Goal: Information Seeking & Learning: Find specific fact

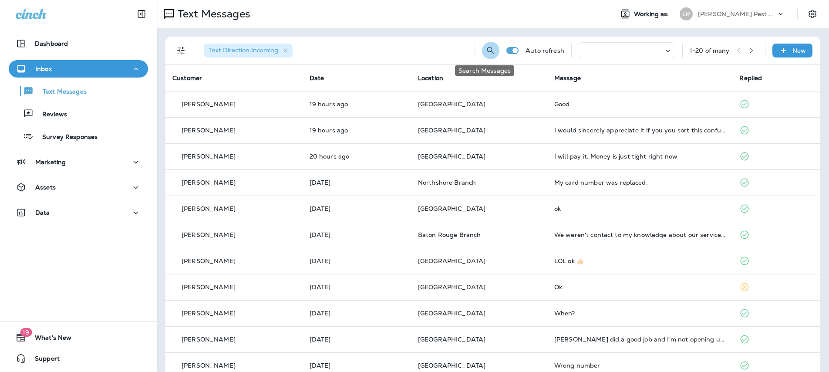
click at [487, 52] on icon "Search Messages" at bounding box center [490, 50] width 7 height 7
click at [419, 51] on input "text" at bounding box center [452, 49] width 78 height 23
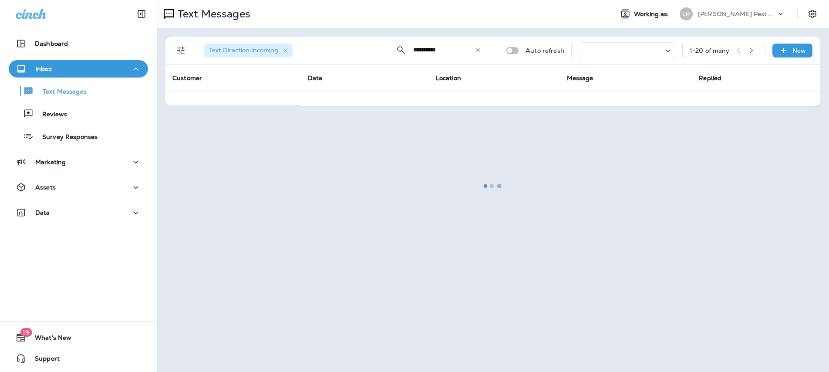
type input "**********"
click at [390, 220] on div at bounding box center [493, 186] width 671 height 370
click at [84, 215] on div "Data" at bounding box center [78, 212] width 125 height 11
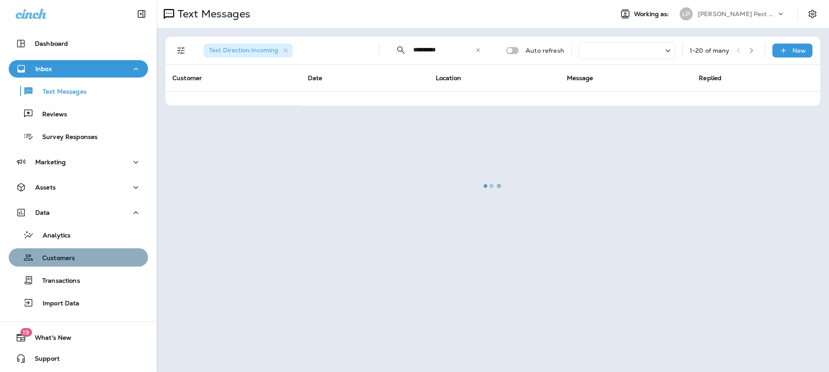
click at [85, 263] on div "Customers" at bounding box center [78, 257] width 132 height 13
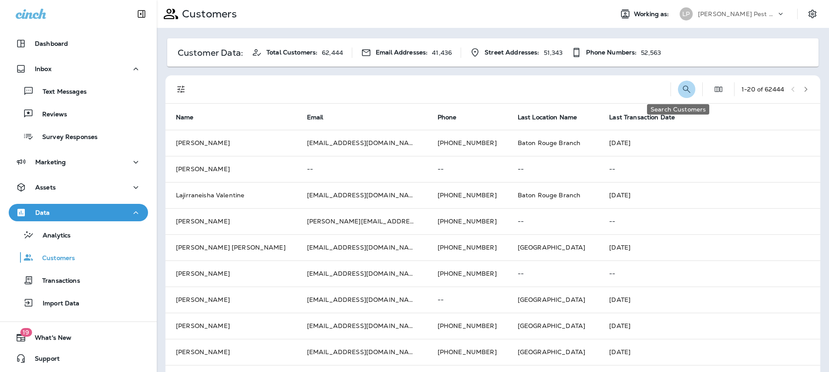
click at [682, 88] on icon "Search Customers" at bounding box center [687, 89] width 10 height 10
click at [608, 87] on input "text" at bounding box center [641, 88] width 91 height 23
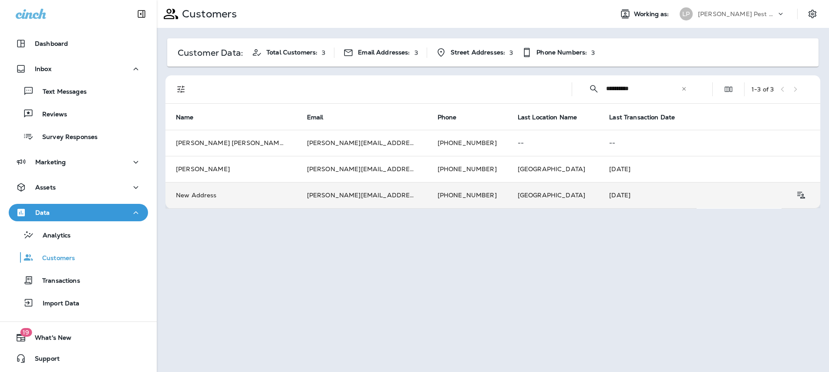
type input "**********"
click at [248, 194] on td "New Address" at bounding box center [231, 195] width 131 height 26
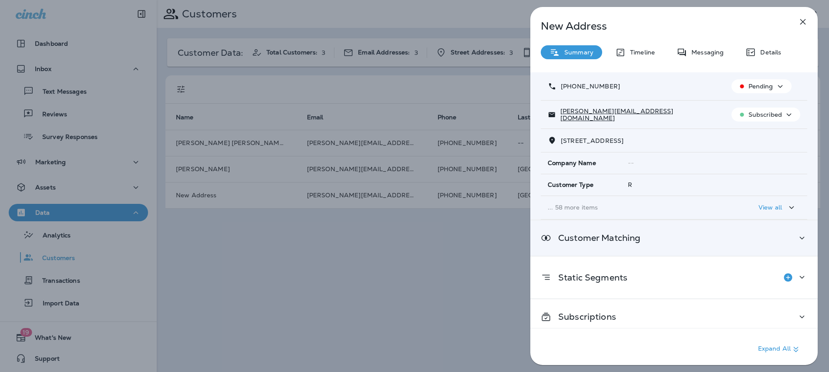
scroll to position [58, 0]
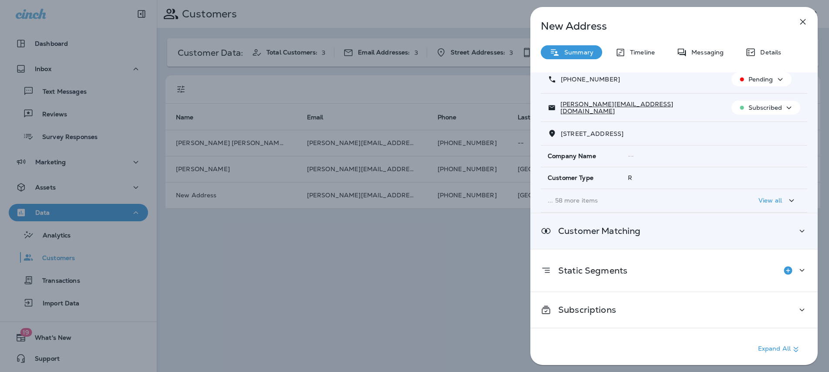
click at [712, 235] on div "Customer Matching" at bounding box center [674, 231] width 267 height 11
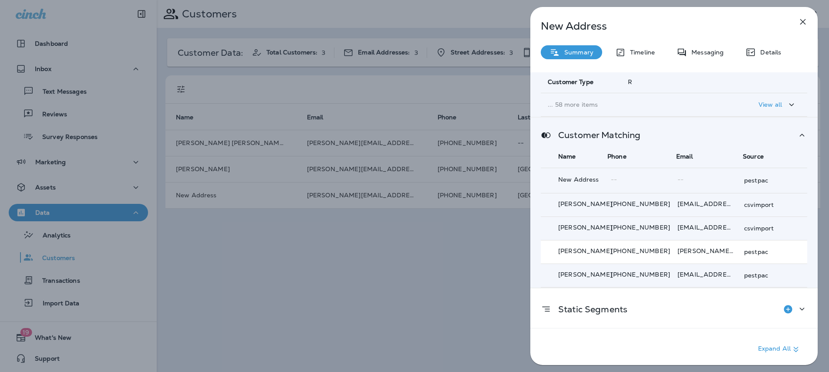
scroll to position [186, 0]
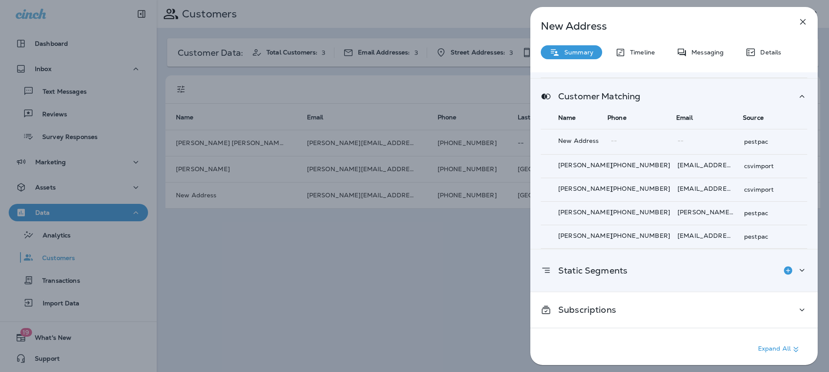
click at [659, 264] on div "Static Segments" at bounding box center [674, 270] width 267 height 17
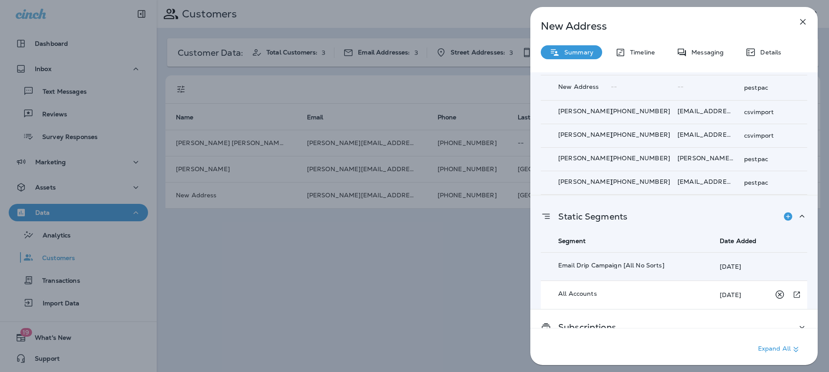
scroll to position [264, 0]
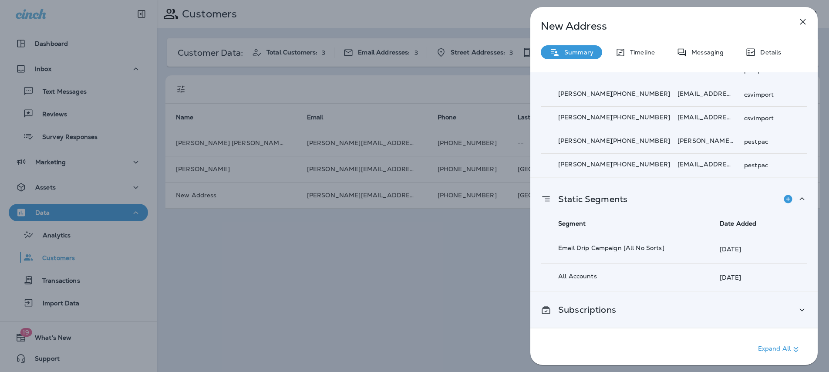
click at [673, 305] on div "Subscriptions" at bounding box center [674, 309] width 267 height 11
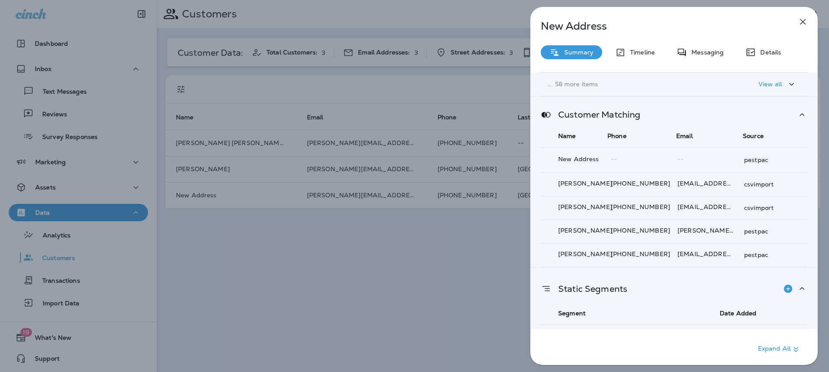
scroll to position [0, 0]
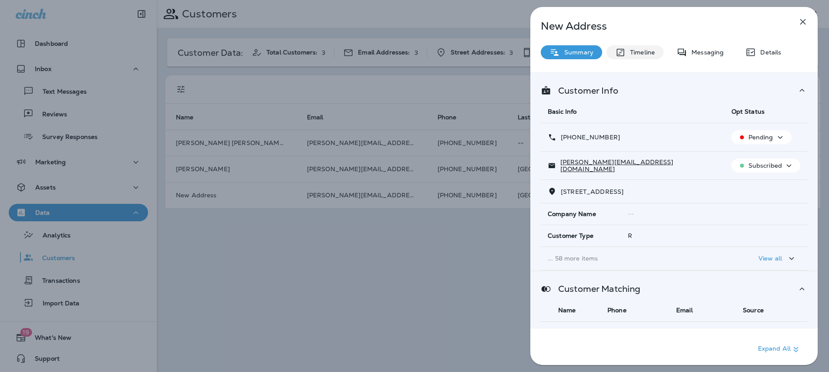
click at [633, 56] on div "Timeline" at bounding box center [635, 52] width 57 height 14
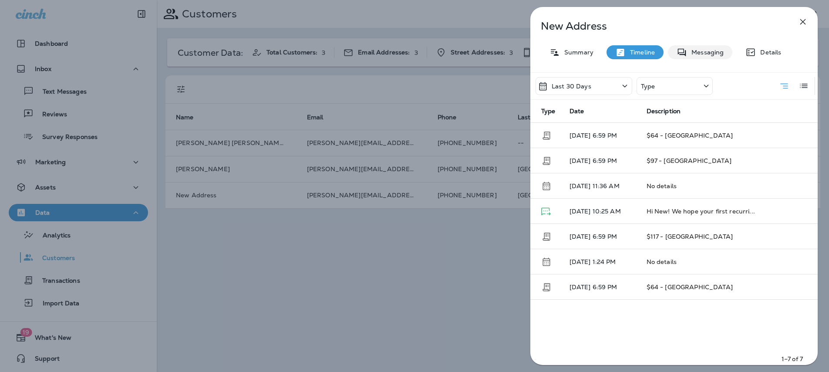
click at [707, 50] on p "Messaging" at bounding box center [705, 52] width 37 height 7
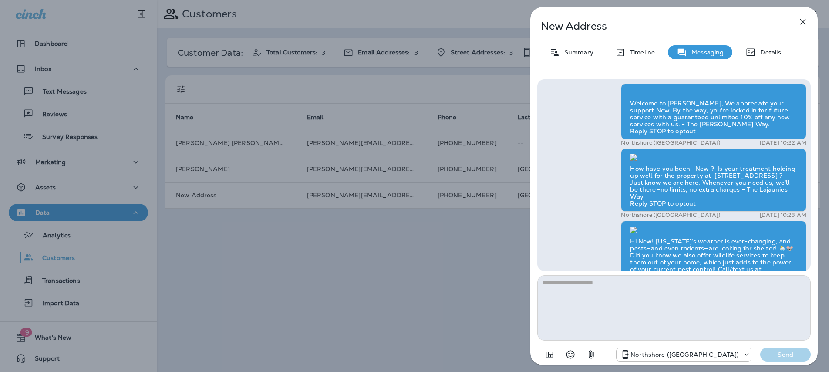
scroll to position [-1019, 0]
click at [759, 54] on p "Details" at bounding box center [768, 52] width 25 height 7
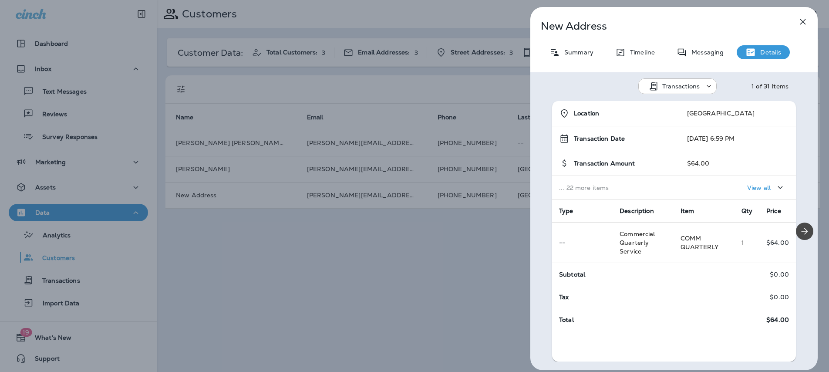
click at [581, 113] on span "Location" at bounding box center [586, 113] width 25 height 7
click at [750, 185] on p "View all" at bounding box center [759, 187] width 24 height 7
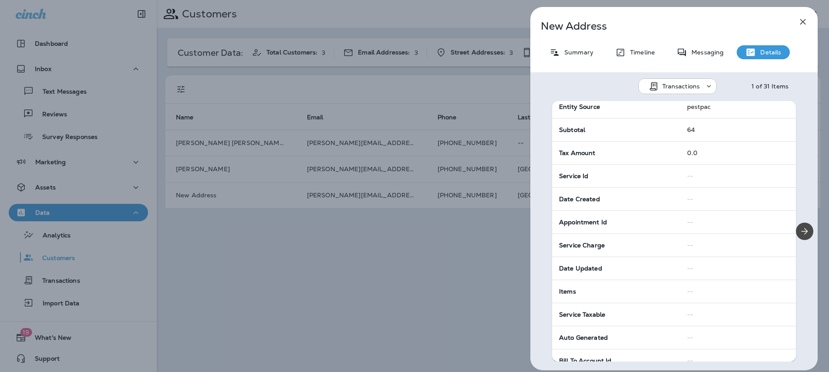
scroll to position [128, 0]
click at [690, 83] on p "Transactions" at bounding box center [682, 86] width 38 height 7
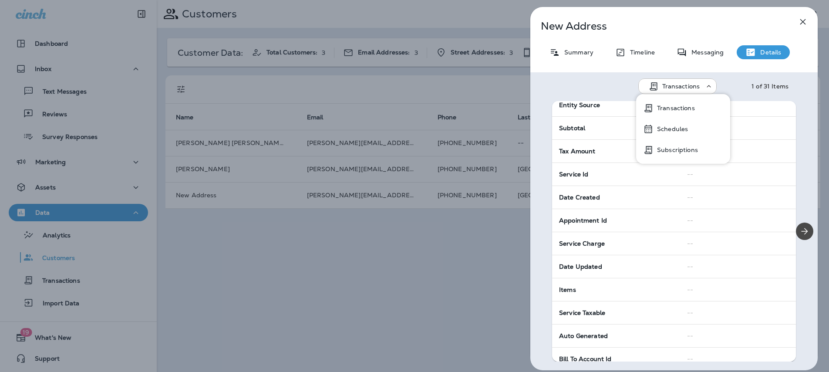
click at [694, 111] on button "Transactions" at bounding box center [683, 108] width 94 height 21
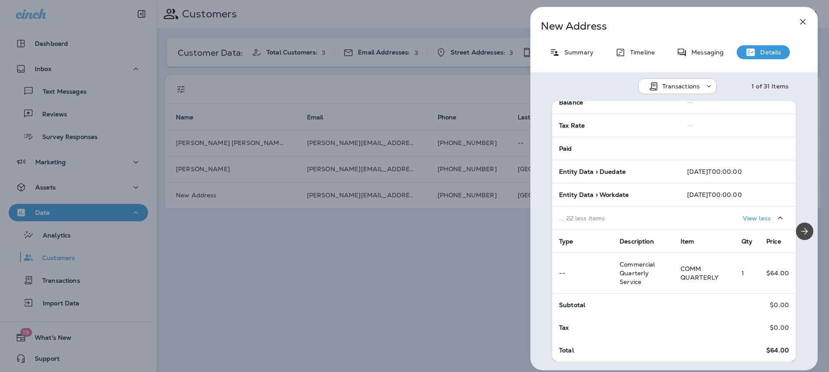
scroll to position [476, 0]
drag, startPoint x: 568, startPoint y: 59, endPoint x: 568, endPoint y: 54, distance: 5.2
click at [568, 58] on div "New Address Summary Timeline Messaging Details Transactions 1 of 31 Items Locat…" at bounding box center [674, 188] width 287 height 363
click at [568, 54] on p "Summary" at bounding box center [577, 52] width 34 height 7
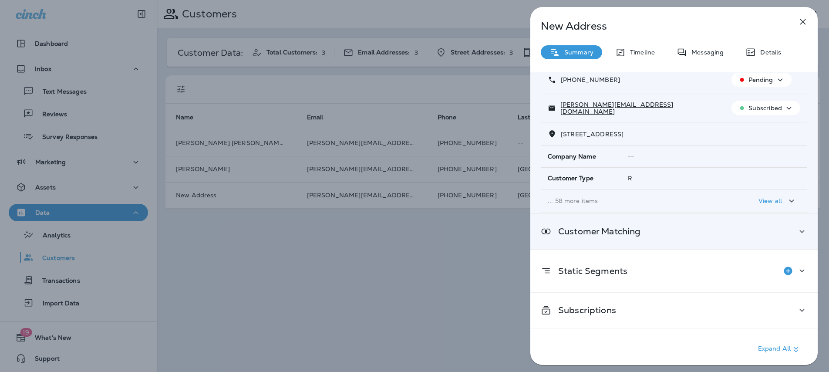
scroll to position [58, 0]
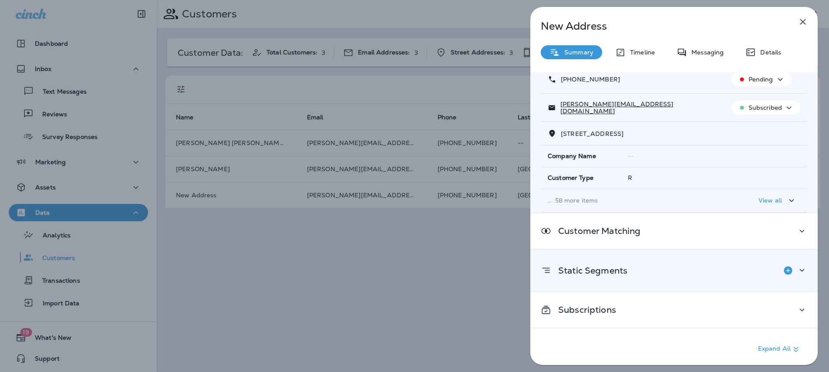
click at [797, 266] on icon at bounding box center [802, 270] width 10 height 11
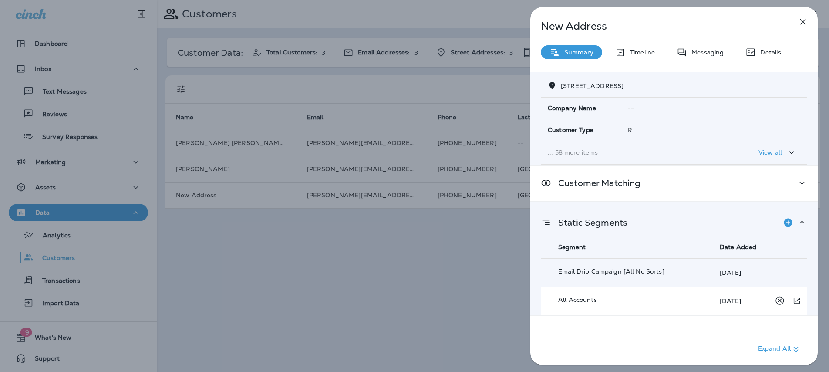
scroll to position [129, 0]
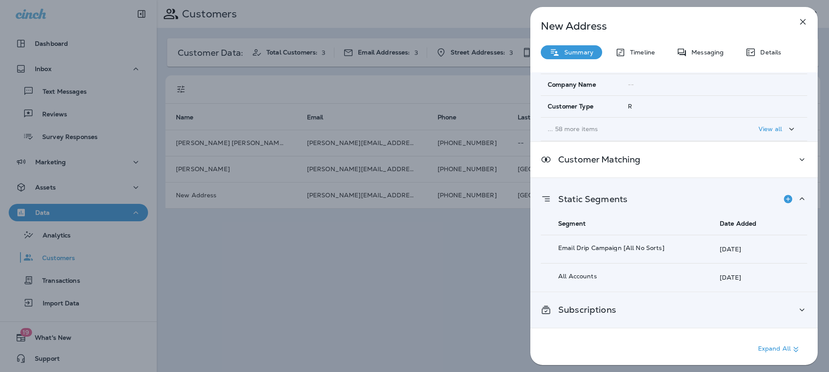
click at [768, 308] on div "Subscriptions" at bounding box center [674, 309] width 267 height 11
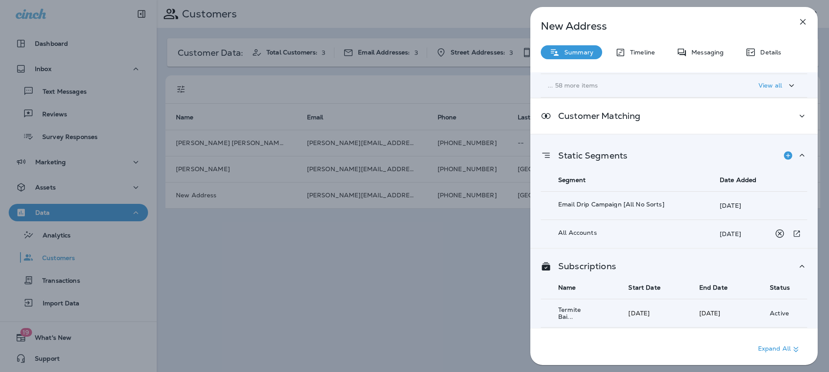
scroll to position [272, 0]
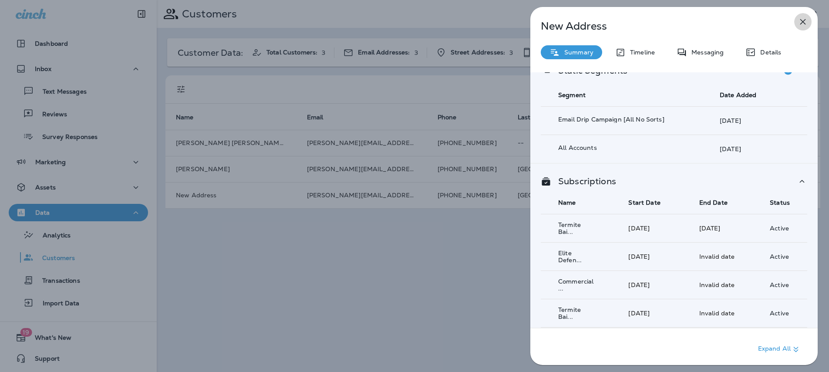
click at [806, 24] on icon "button" at bounding box center [803, 22] width 10 height 10
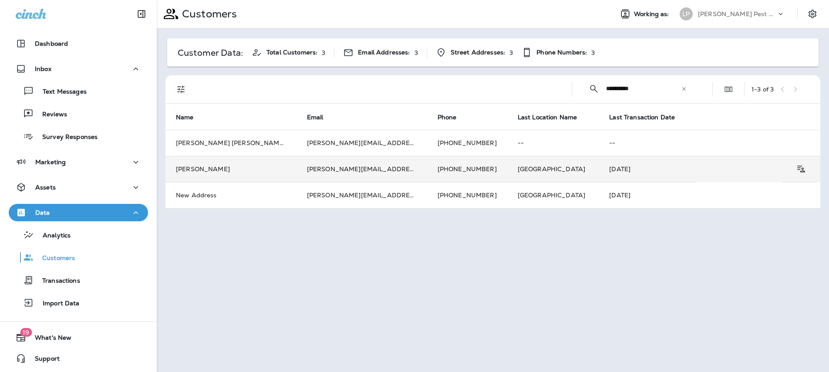
click at [300, 163] on td "[PERSON_NAME][EMAIL_ADDRESS][DOMAIN_NAME]" at bounding box center [362, 169] width 131 height 26
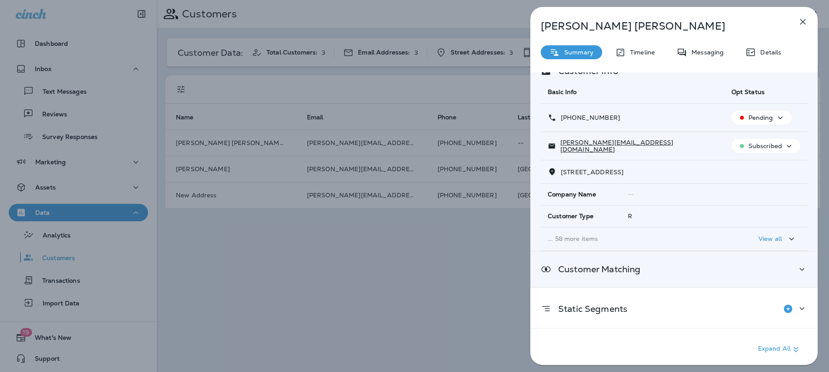
scroll to position [22, 0]
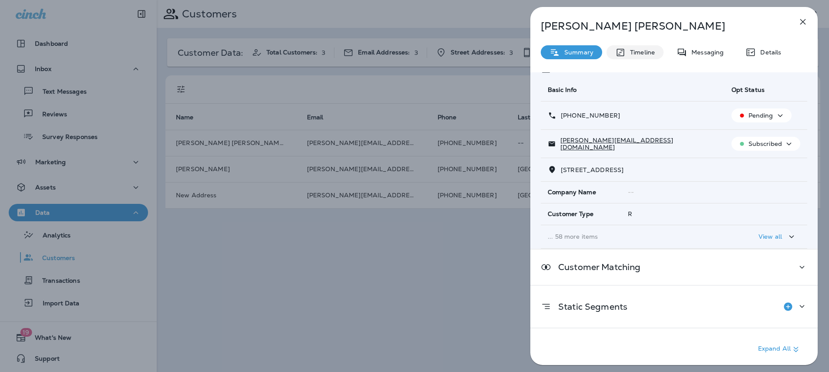
click at [647, 51] on p "Timeline" at bounding box center [640, 52] width 29 height 7
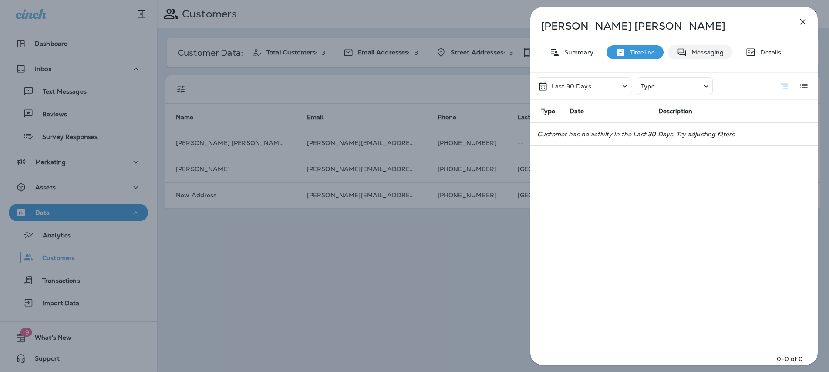
click at [692, 55] on p "Messaging" at bounding box center [705, 52] width 37 height 7
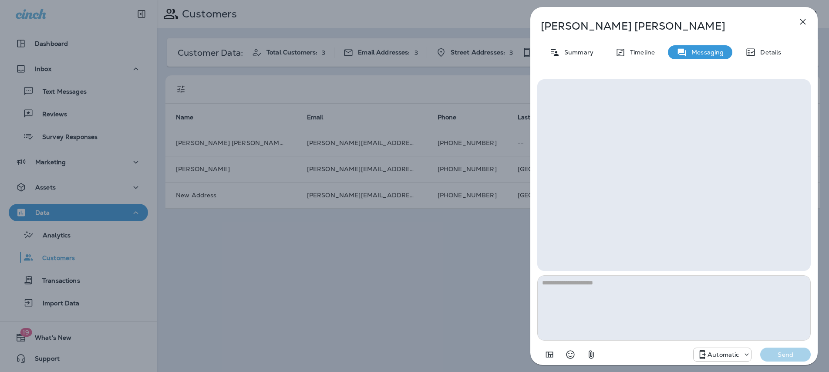
drag, startPoint x: 682, startPoint y: 244, endPoint x: 683, endPoint y: 154, distance: 90.6
drag, startPoint x: 711, startPoint y: 216, endPoint x: 737, endPoint y: 198, distance: 31.9
click at [561, 47] on div "Summary" at bounding box center [571, 52] width 61 height 14
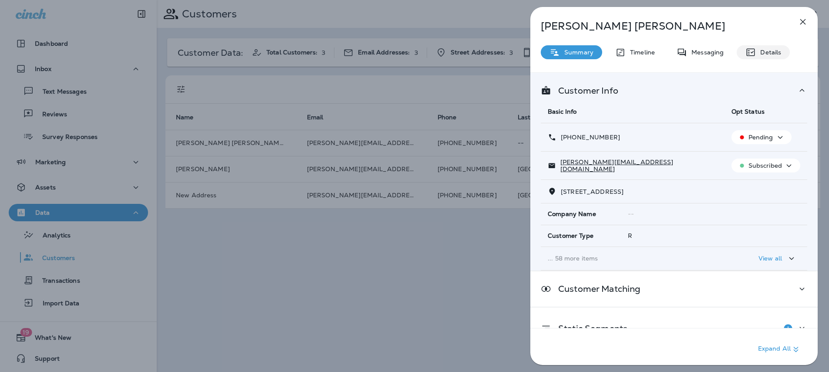
click at [774, 50] on p "Details" at bounding box center [768, 52] width 25 height 7
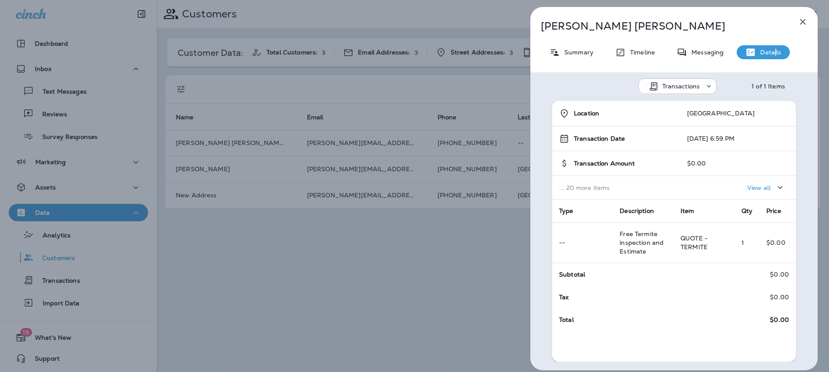
click at [808, 22] on button "button" at bounding box center [802, 21] width 17 height 17
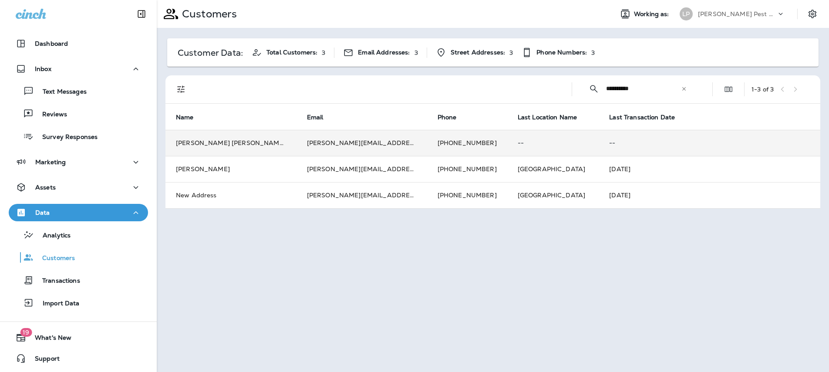
click at [458, 145] on td "[PHONE_NUMBER]" at bounding box center [467, 143] width 80 height 26
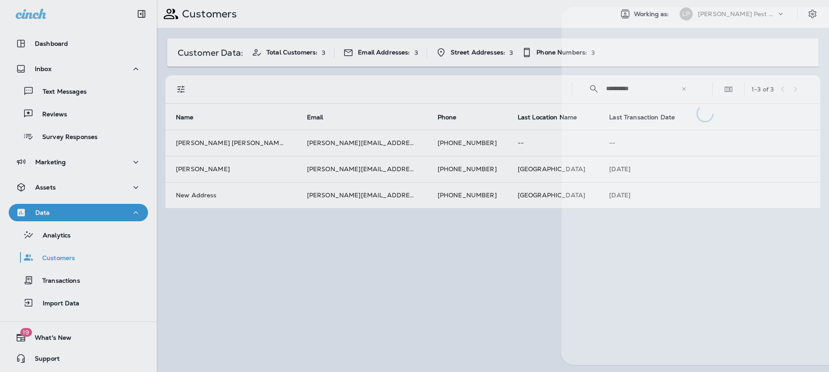
click at [456, 143] on div at bounding box center [445, 186] width 829 height 372
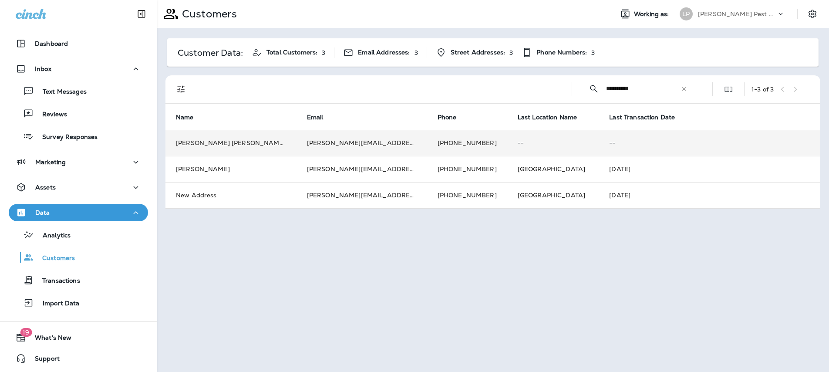
click at [454, 147] on td "[PHONE_NUMBER]" at bounding box center [467, 143] width 80 height 26
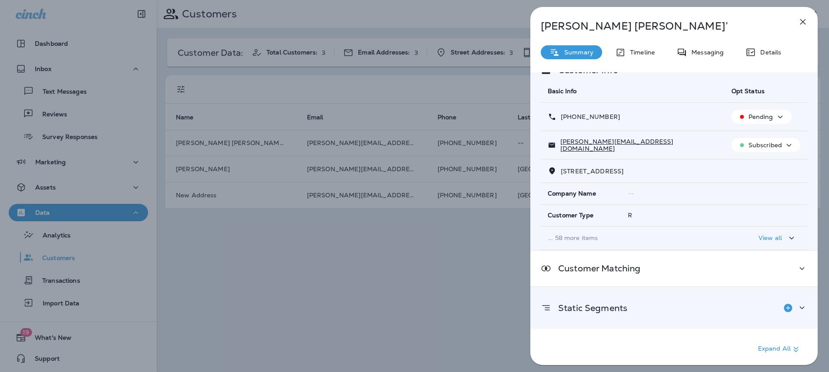
scroll to position [22, 0]
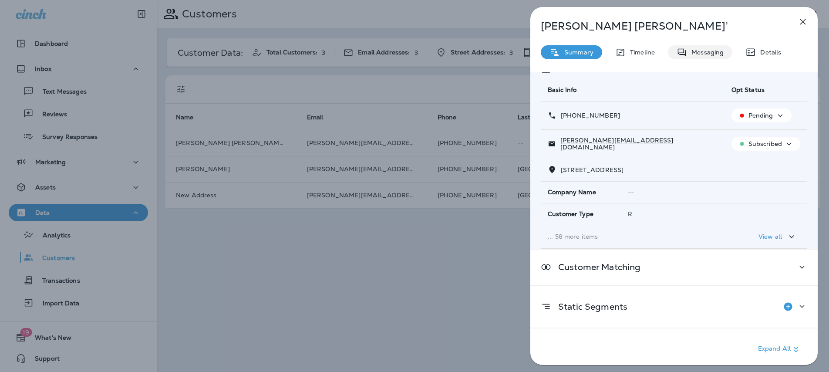
click at [705, 53] on p "Messaging" at bounding box center [705, 52] width 37 height 7
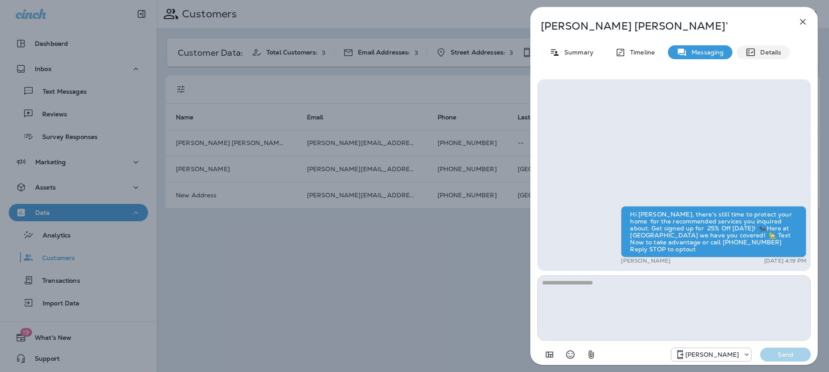
click at [774, 53] on p "Details" at bounding box center [768, 52] width 25 height 7
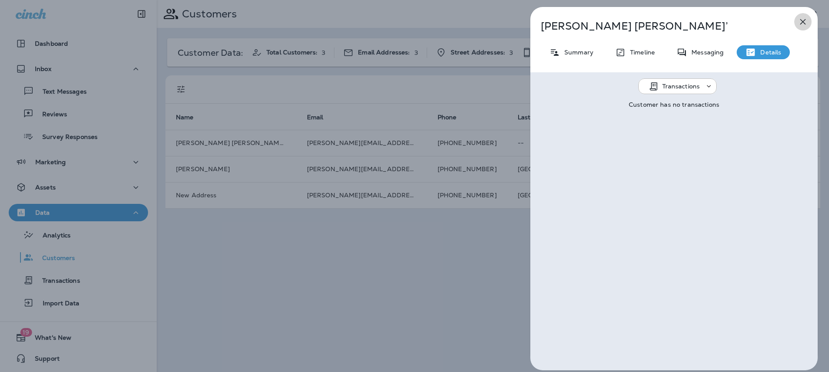
click at [807, 20] on icon "button" at bounding box center [803, 22] width 10 height 10
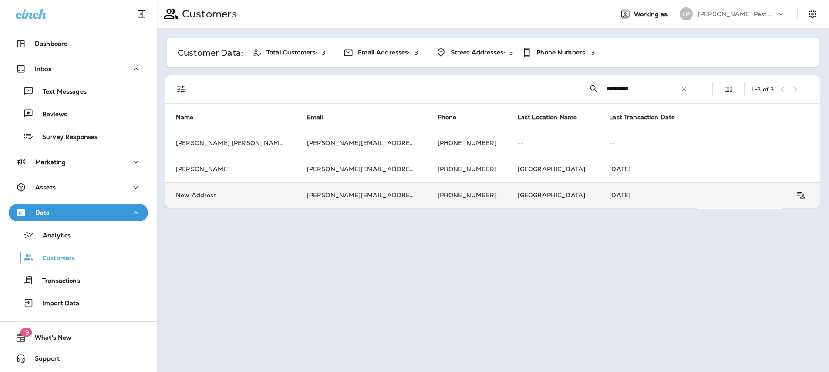
click at [273, 203] on td "New Address" at bounding box center [231, 195] width 131 height 26
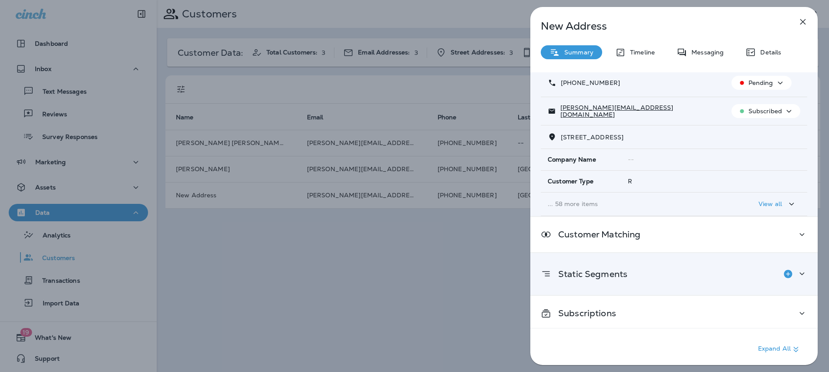
scroll to position [58, 0]
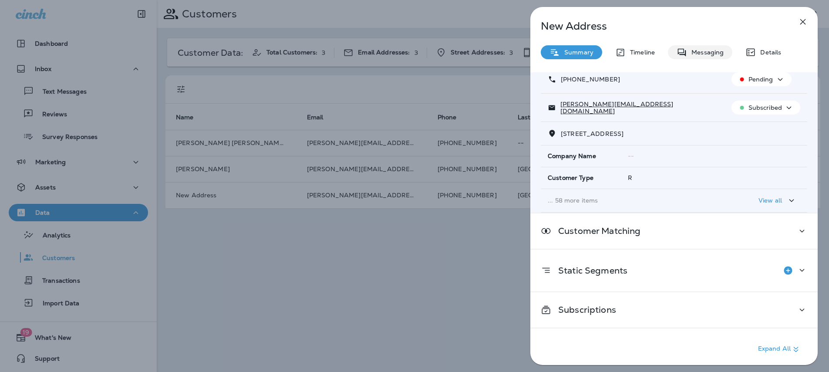
click at [698, 55] on p "Messaging" at bounding box center [705, 52] width 37 height 7
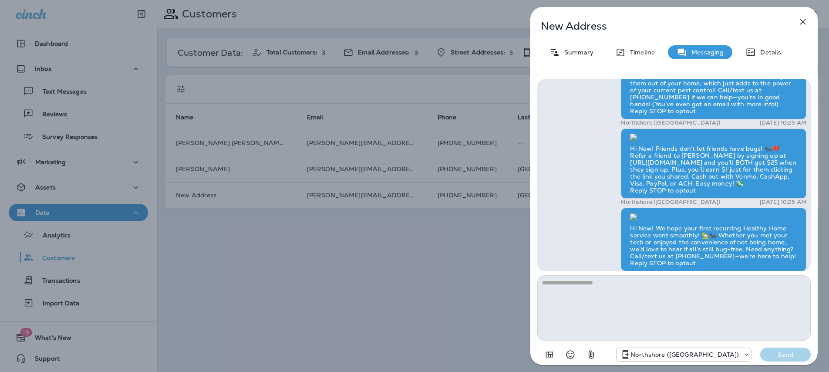
scroll to position [0, 0]
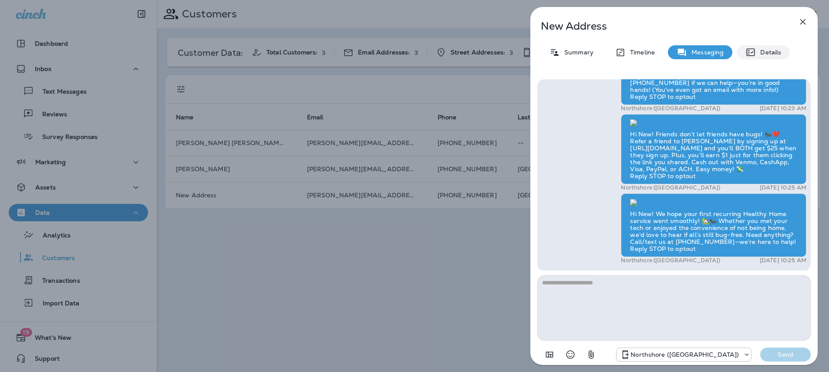
click at [765, 48] on div "Details" at bounding box center [763, 52] width 53 height 14
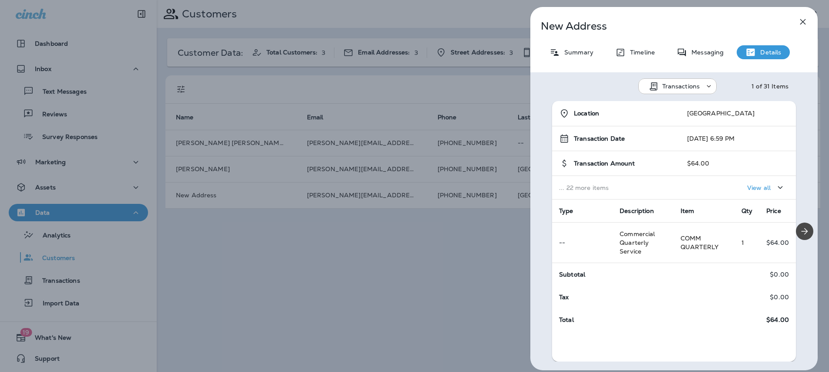
click at [804, 25] on icon "button" at bounding box center [803, 22] width 10 height 10
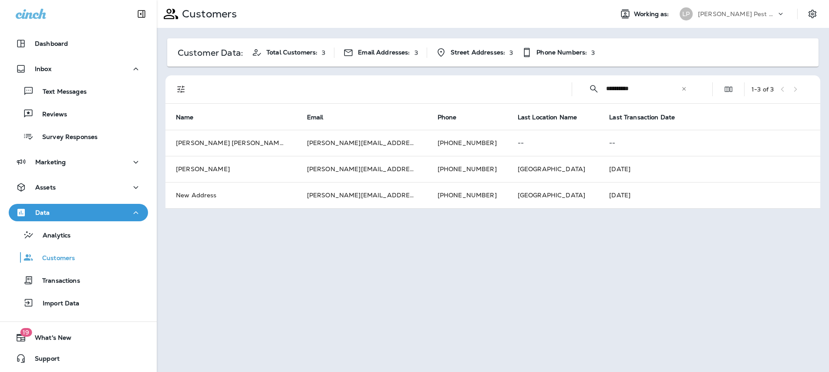
click at [686, 88] on icon at bounding box center [684, 89] width 6 height 6
click at [619, 89] on input "text" at bounding box center [651, 88] width 91 height 23
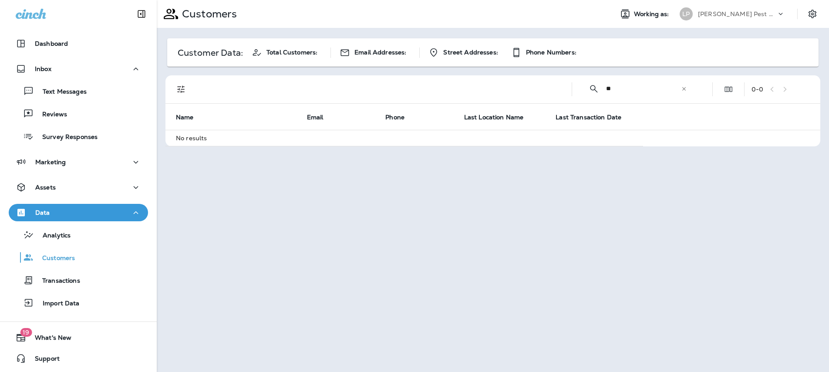
type input "*"
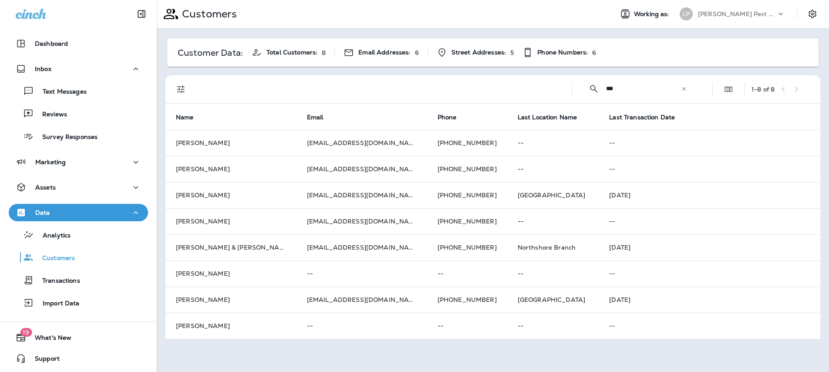
type input "***"
click at [683, 90] on icon at bounding box center [684, 89] width 6 height 6
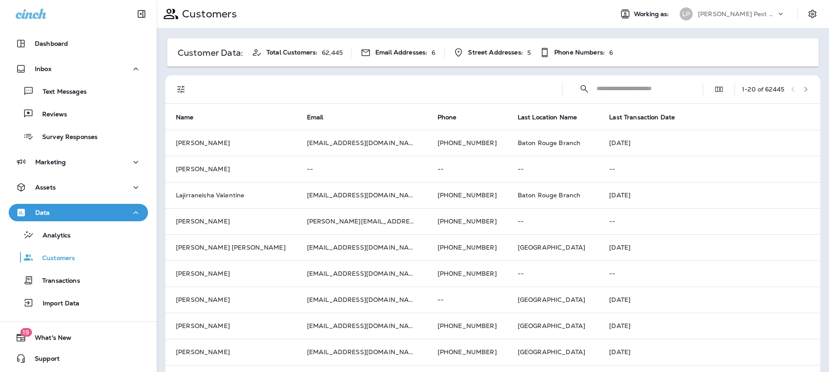
paste input "**********"
type input "**********"
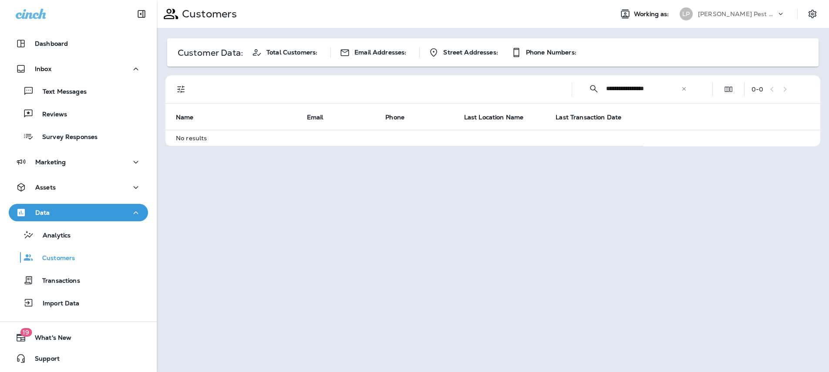
drag, startPoint x: 670, startPoint y: 88, endPoint x: 590, endPoint y: 78, distance: 80.8
click at [595, 78] on div "**********" at bounding box center [638, 88] width 118 height 23
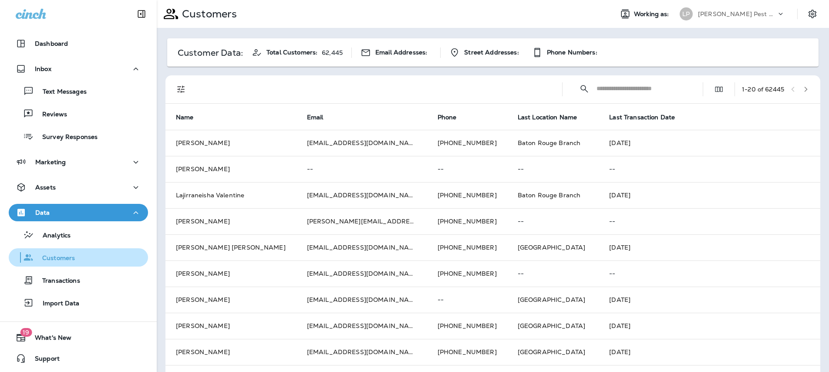
click at [58, 254] on p "Customers" at bounding box center [54, 258] width 41 height 8
click at [625, 89] on input "text" at bounding box center [642, 88] width 91 height 23
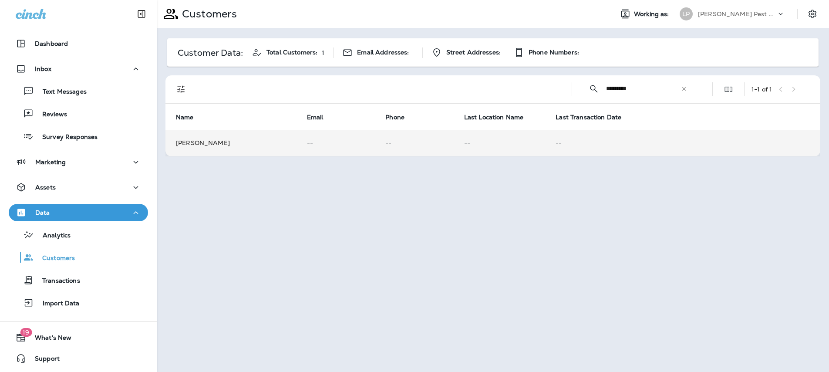
type input "*********"
click at [214, 139] on td "[PERSON_NAME]" at bounding box center [231, 143] width 131 height 26
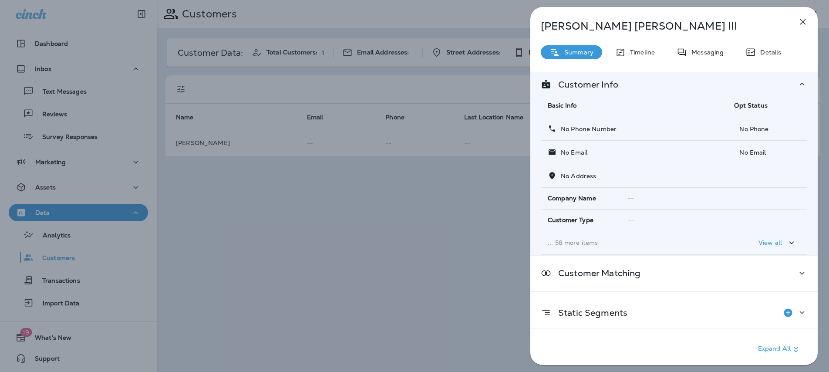
scroll to position [12, 0]
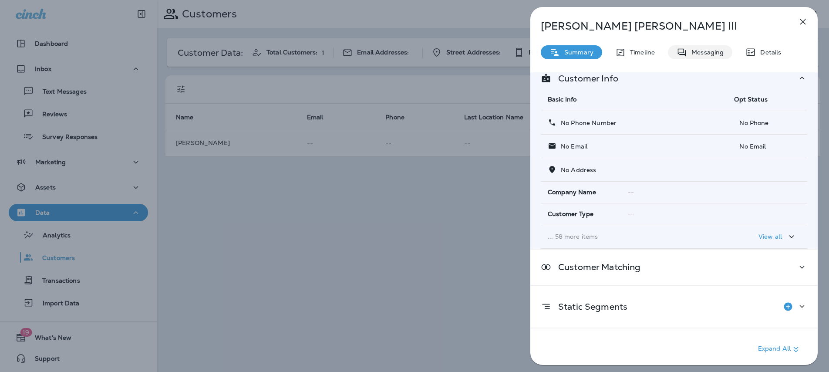
click at [708, 54] on p "Messaging" at bounding box center [705, 52] width 37 height 7
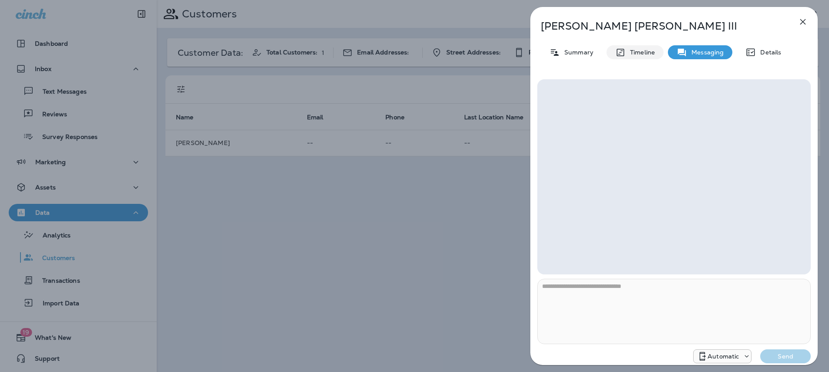
click at [639, 55] on p "Timeline" at bounding box center [640, 52] width 29 height 7
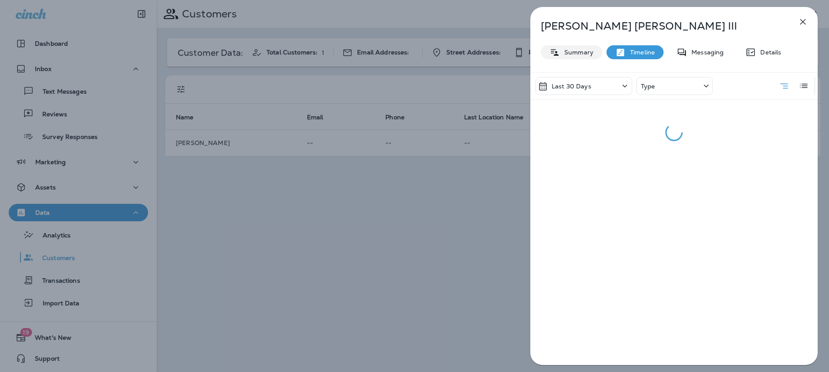
click at [596, 53] on div "Summary" at bounding box center [571, 52] width 61 height 14
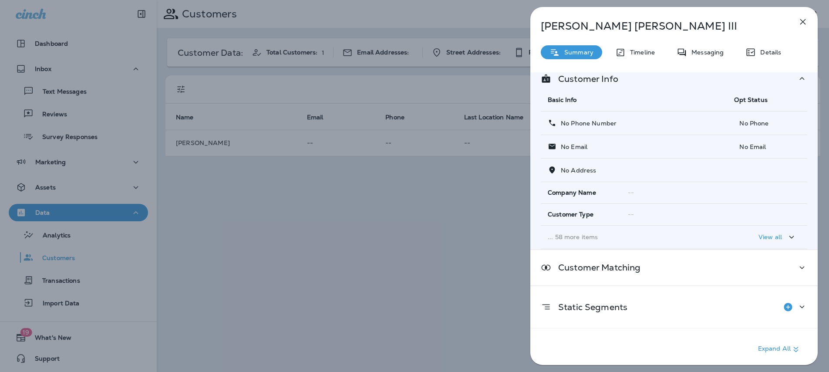
scroll to position [12, 0]
click at [770, 233] on p "View all" at bounding box center [771, 236] width 24 height 7
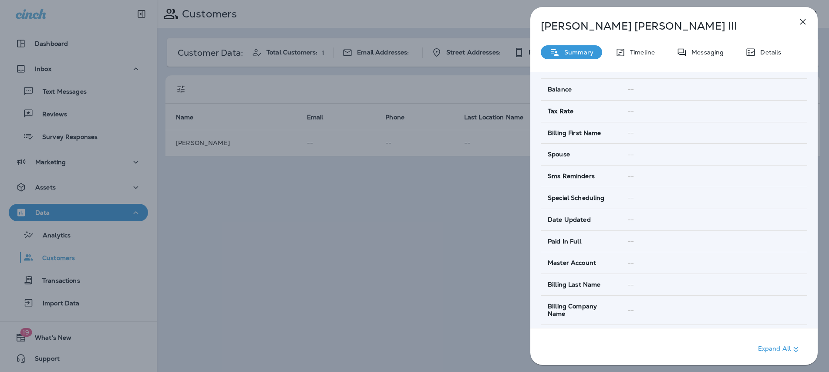
scroll to position [677, 0]
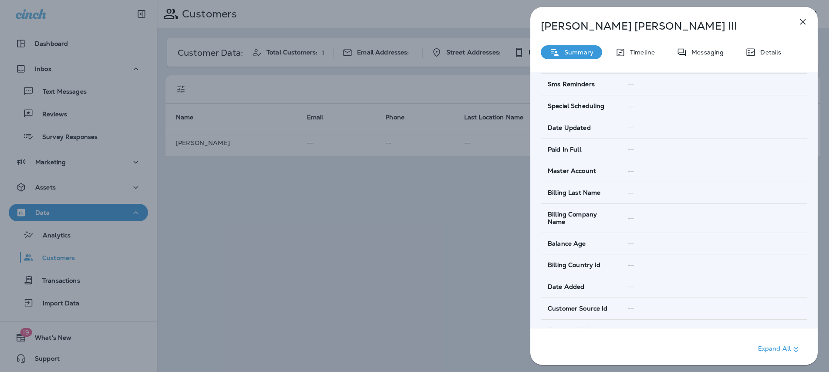
click at [577, 47] on div "Summary" at bounding box center [571, 52] width 61 height 14
click at [578, 48] on div "Summary" at bounding box center [571, 52] width 61 height 14
click at [755, 55] on icon at bounding box center [751, 52] width 10 height 10
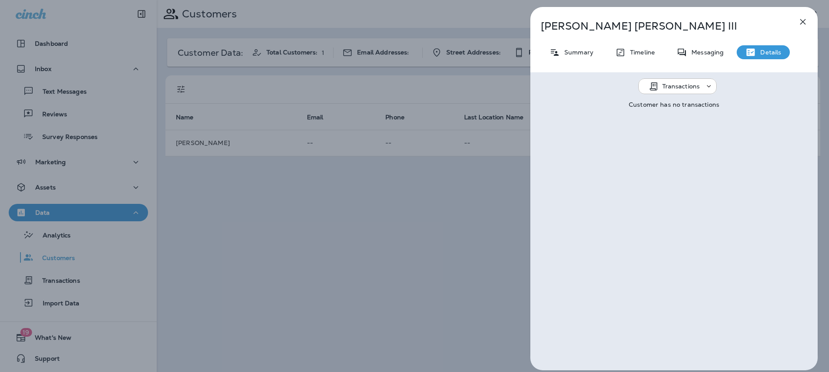
click at [808, 25] on button "button" at bounding box center [802, 21] width 17 height 17
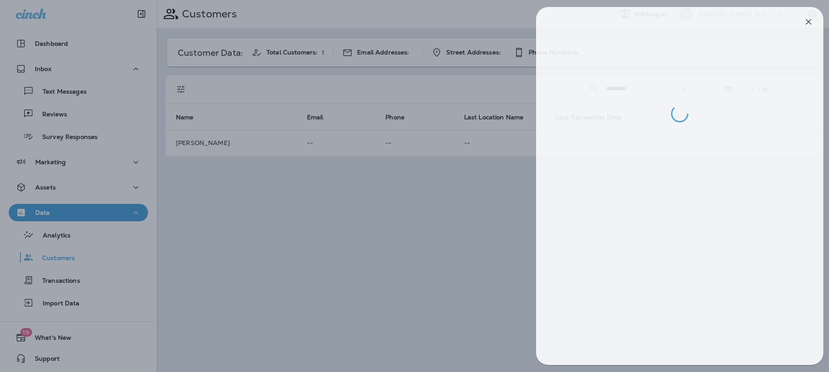
drag, startPoint x: 804, startPoint y: 24, endPoint x: 777, endPoint y: 30, distance: 27.8
click at [804, 23] on div at bounding box center [679, 64] width 287 height 115
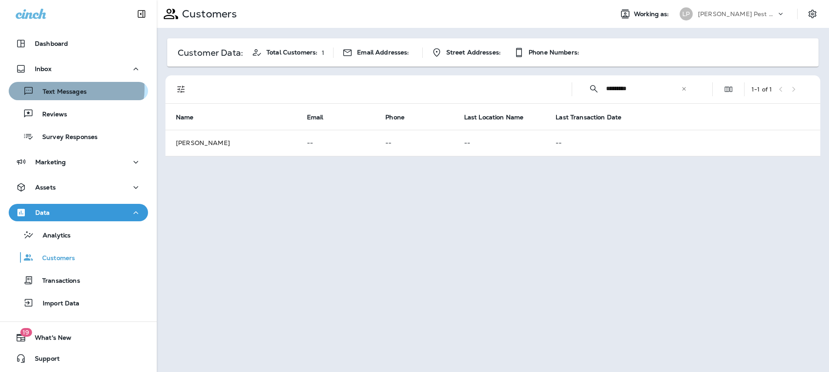
click at [73, 88] on p "Text Messages" at bounding box center [60, 92] width 53 height 8
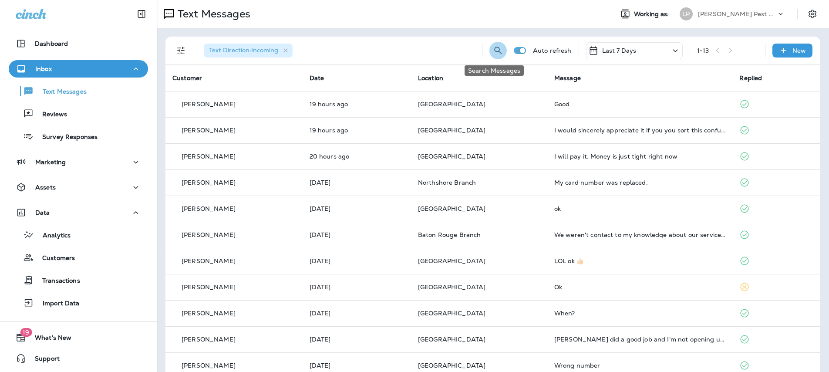
click at [493, 48] on icon "Search Messages" at bounding box center [498, 50] width 10 height 10
click at [431, 55] on input "text" at bounding box center [460, 49] width 78 height 23
click at [429, 53] on input "text" at bounding box center [460, 49] width 78 height 23
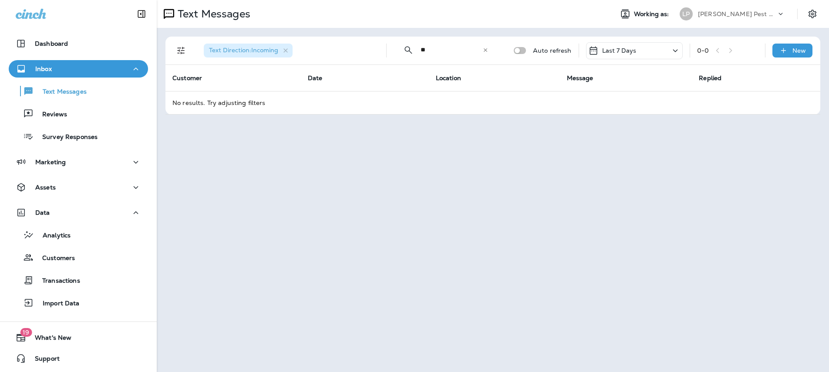
type input "*"
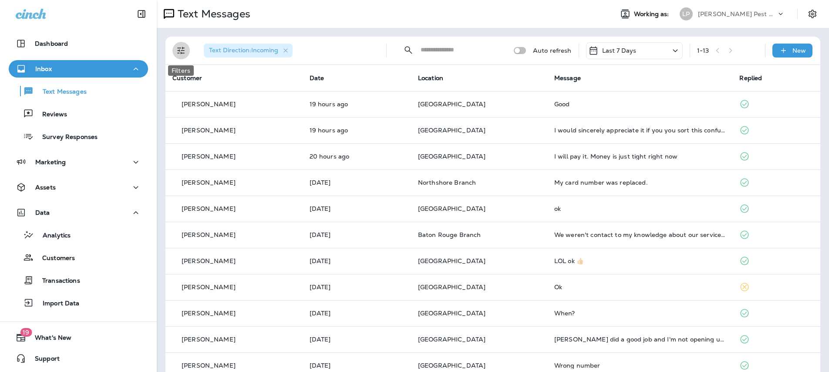
click at [185, 50] on icon "Filters" at bounding box center [181, 50] width 10 height 10
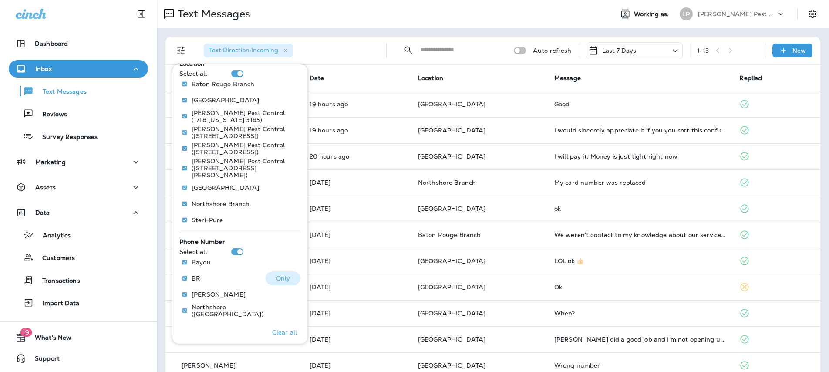
scroll to position [185, 0]
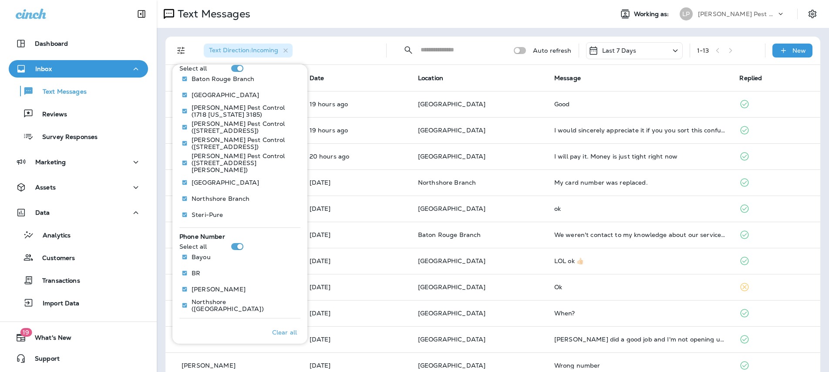
click at [397, 24] on div "Text Messages Working as: [PERSON_NAME] Pest Control" at bounding box center [493, 14] width 673 height 28
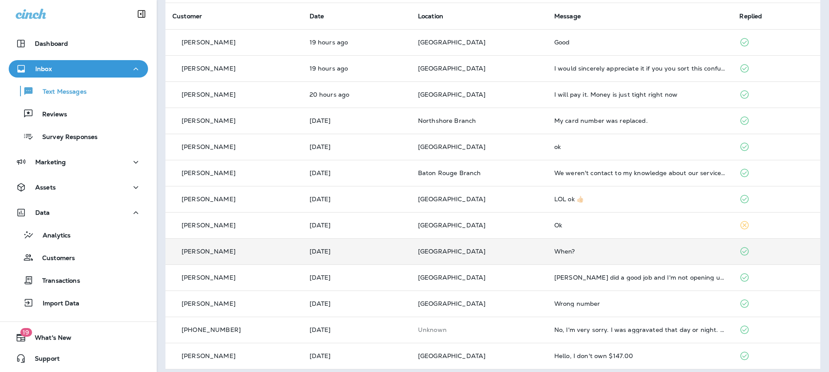
scroll to position [68, 0]
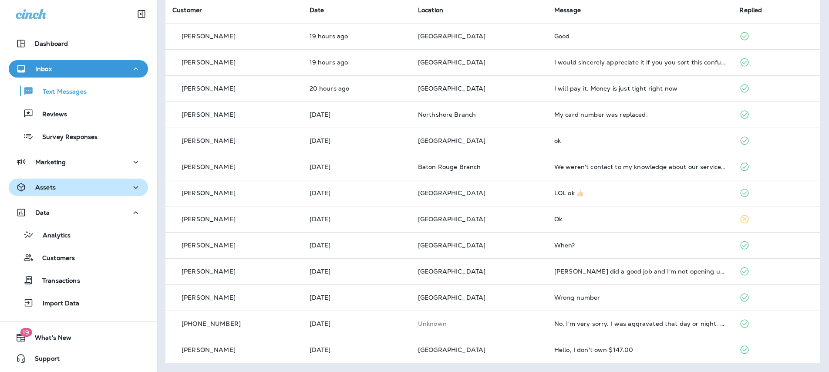
click at [41, 191] on div "Assets" at bounding box center [36, 187] width 40 height 11
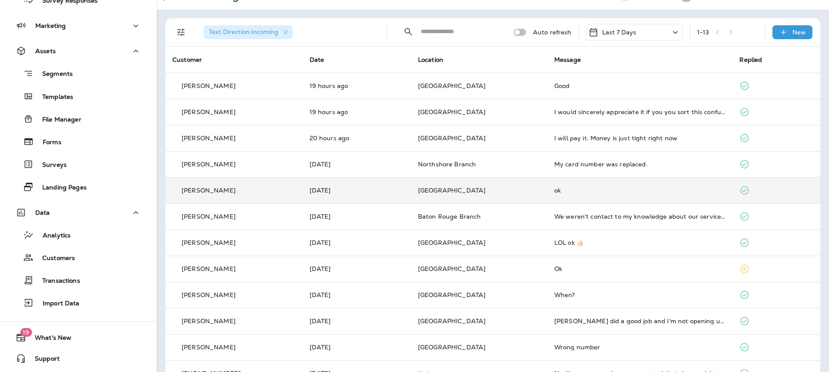
scroll to position [7, 0]
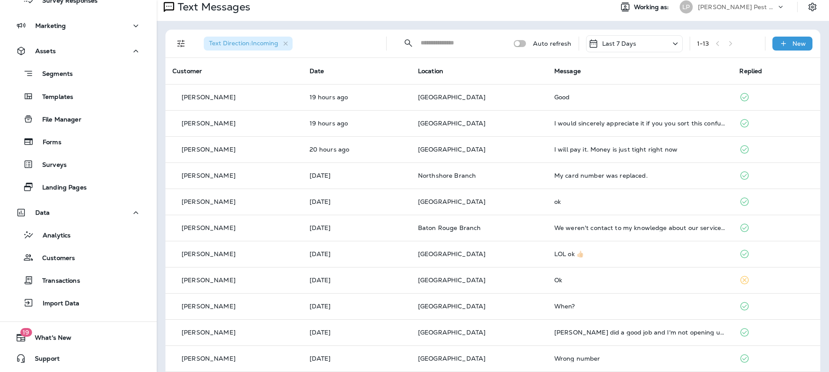
click at [453, 47] on input "text" at bounding box center [460, 42] width 78 height 23
click at [438, 48] on input "text" at bounding box center [460, 42] width 78 height 23
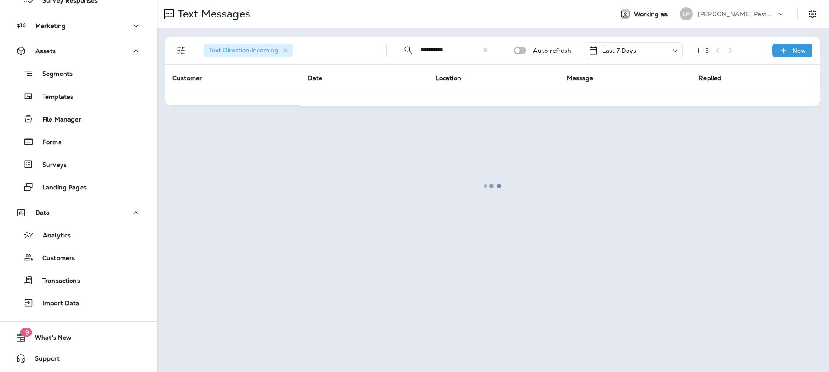
type input "**********"
click at [414, 153] on div at bounding box center [493, 186] width 671 height 370
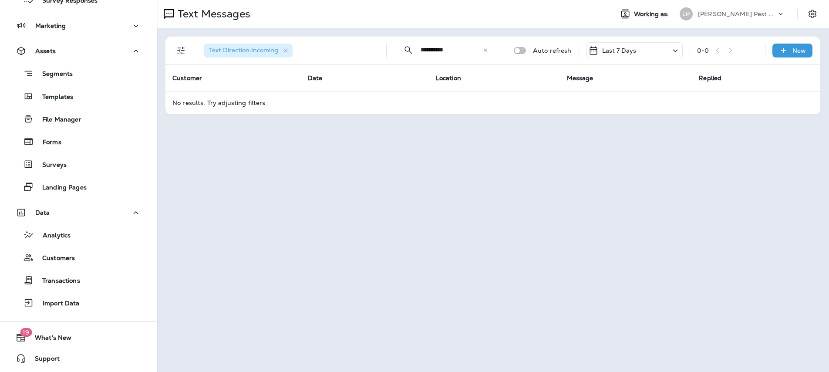
drag, startPoint x: 467, startPoint y: 48, endPoint x: 465, endPoint y: 53, distance: 4.9
click at [467, 49] on input "**********" at bounding box center [452, 49] width 62 height 23
click at [473, 53] on input "**********" at bounding box center [452, 49] width 62 height 23
drag, startPoint x: 461, startPoint y: 47, endPoint x: 369, endPoint y: 47, distance: 91.5
click at [375, 49] on div "**********" at bounding box center [494, 51] width 645 height 28
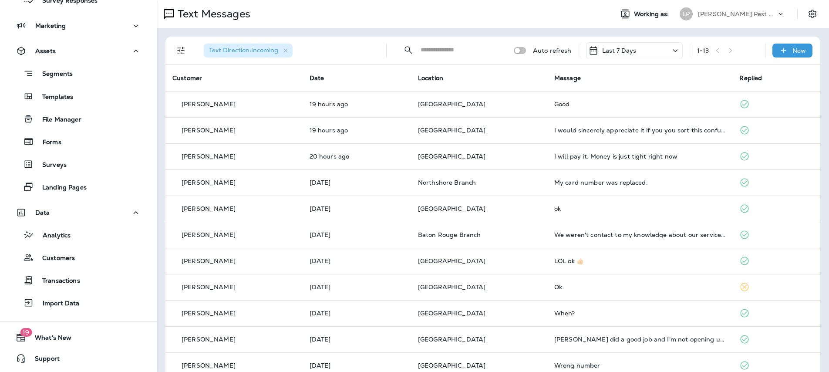
click at [471, 50] on input "text" at bounding box center [460, 49] width 78 height 23
click at [435, 53] on input "text" at bounding box center [460, 49] width 78 height 23
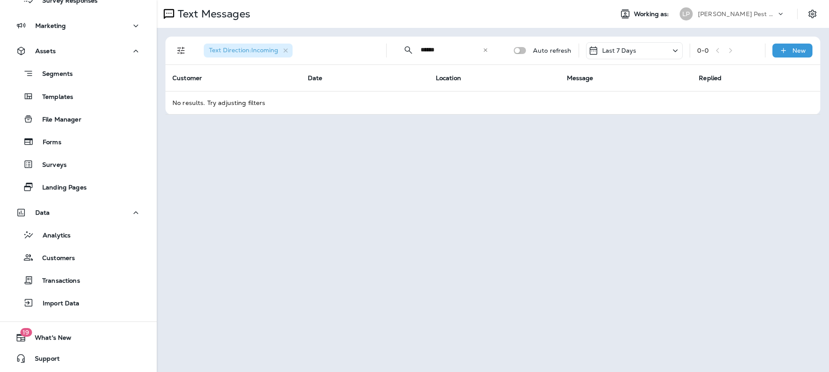
type input "******"
